Goal: Find specific page/section: Find specific page/section

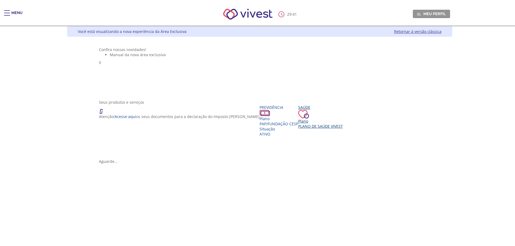
click at [298, 110] on div "Saúde" at bounding box center [320, 107] width 45 height 5
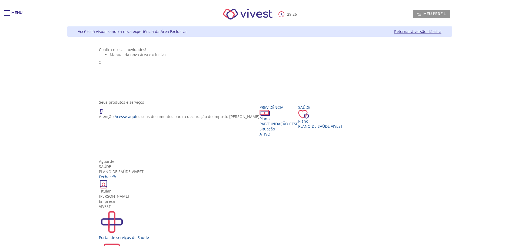
scroll to position [10, 0]
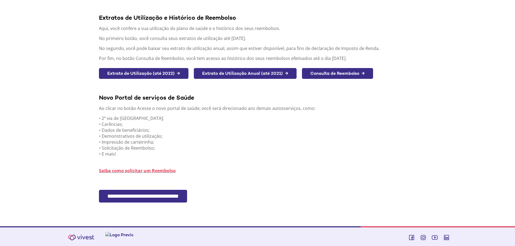
scroll to position [63, 0]
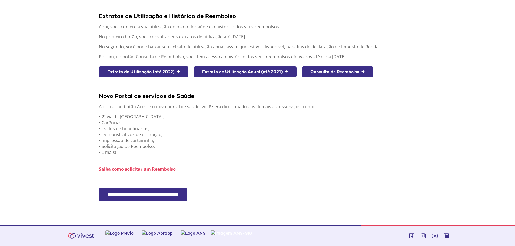
click at [160, 192] on input "**********" at bounding box center [143, 195] width 88 height 13
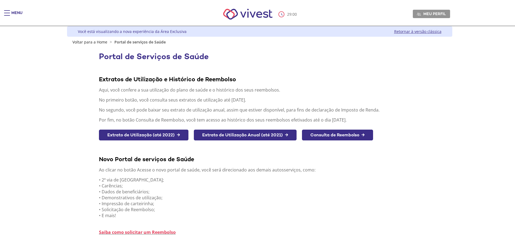
click at [8, 13] on div "Main header" at bounding box center [7, 15] width 6 height 11
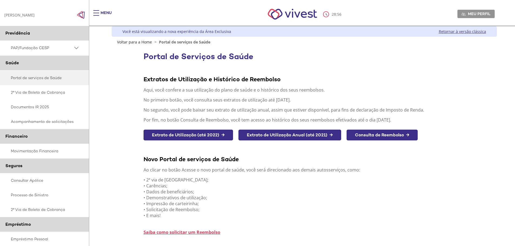
click at [445, 30] on link "Retornar à versão clássica" at bounding box center [462, 31] width 47 height 5
